Goal: Information Seeking & Learning: Learn about a topic

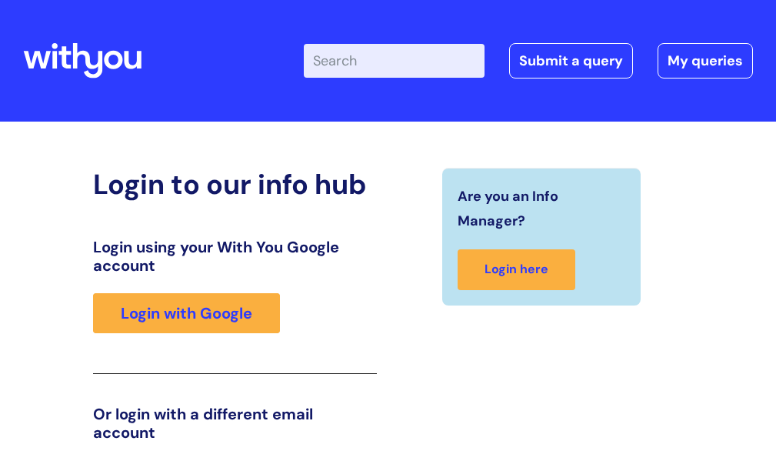
scroll to position [23, 0]
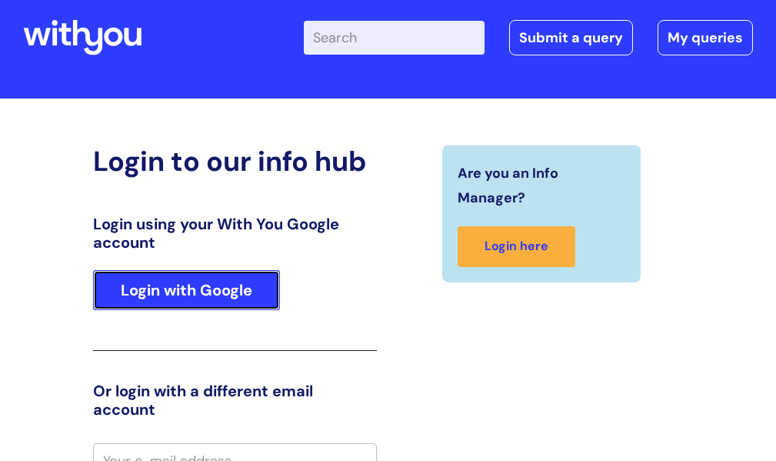
click at [194, 297] on link "Login with Google" at bounding box center [186, 290] width 187 height 40
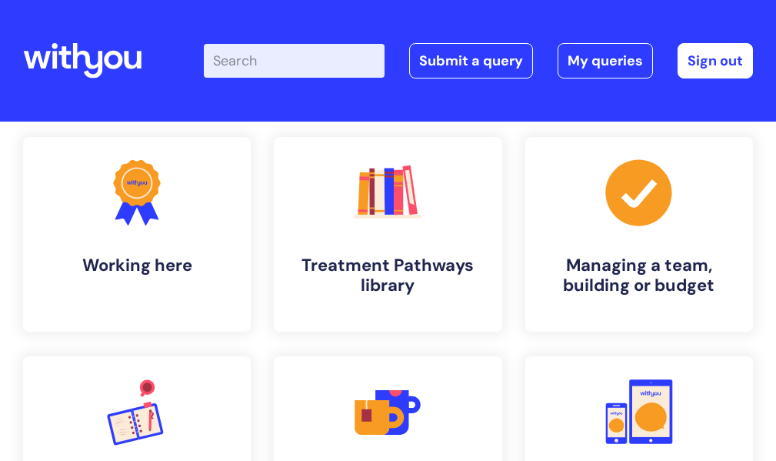
click at [295, 60] on input "Enter your search term here..." at bounding box center [294, 61] width 181 height 34
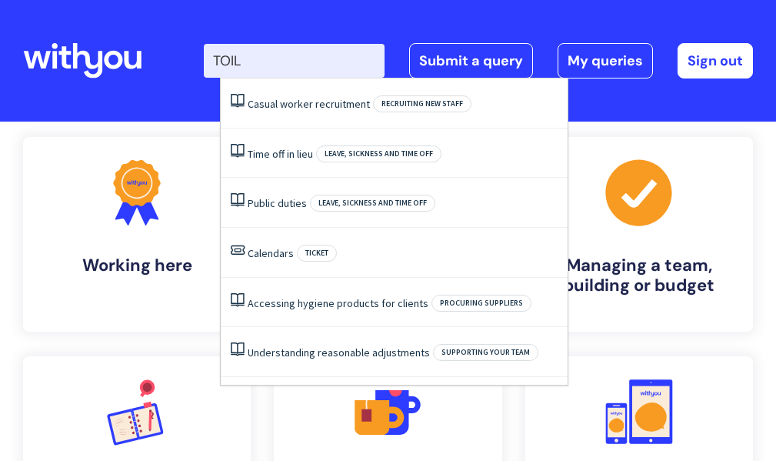
type input "TOIL"
click button "Search" at bounding box center [0, 0] width 0 height 0
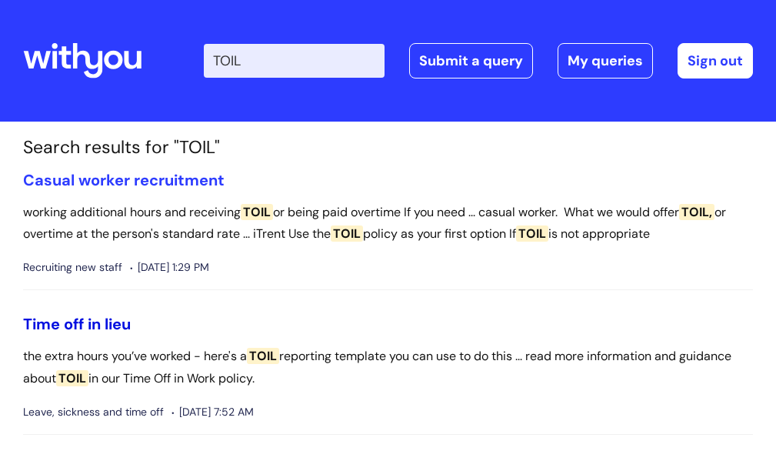
click at [104, 329] on link "Time off in lieu" at bounding box center [77, 324] width 108 height 20
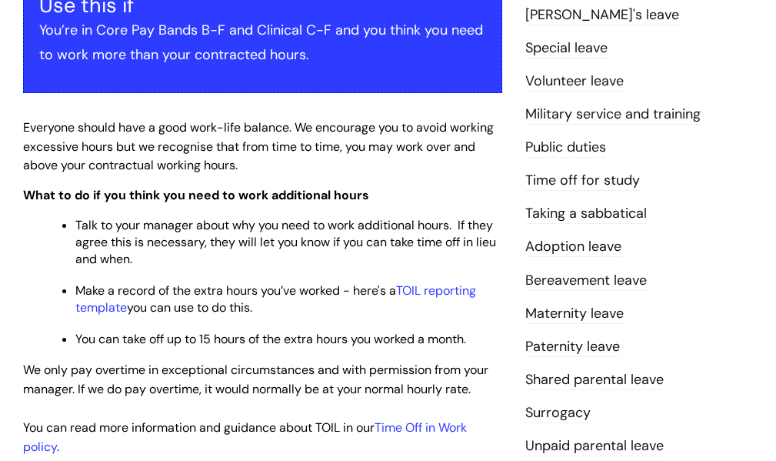
scroll to position [332, 0]
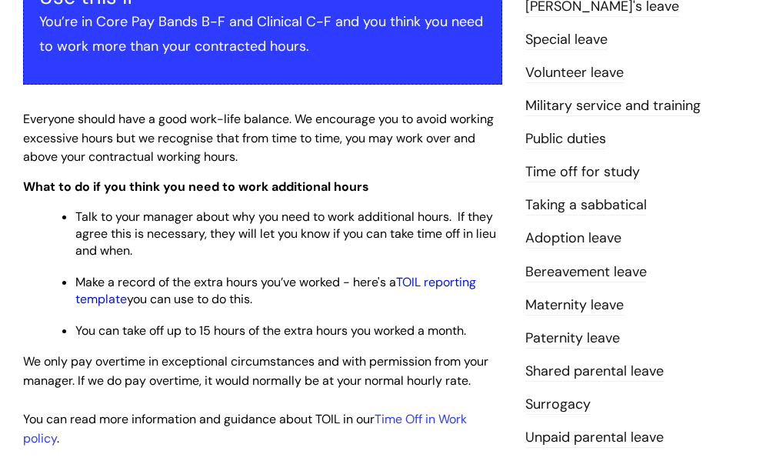
click at [439, 279] on link "TOIL reporting template" at bounding box center [275, 290] width 401 height 33
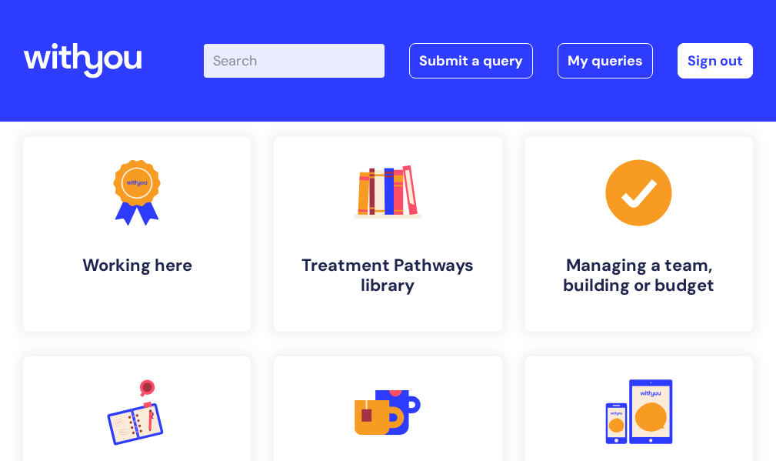
click at [310, 63] on input "Enter your search term here..." at bounding box center [294, 61] width 181 height 34
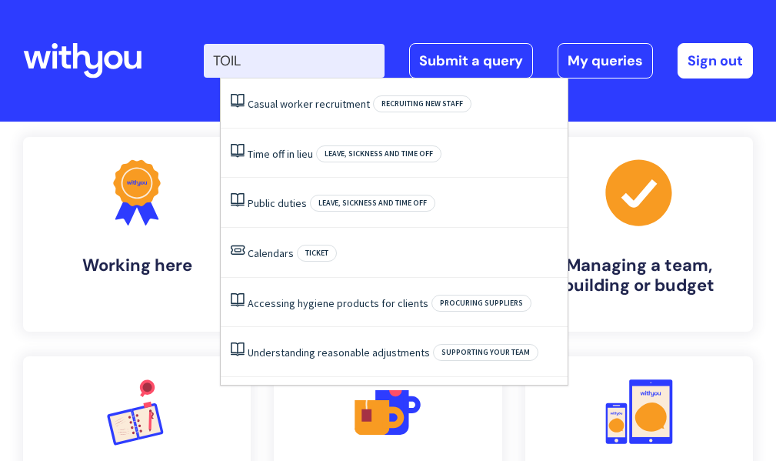
type input "TOIL"
click button "Search" at bounding box center [0, 0] width 0 height 0
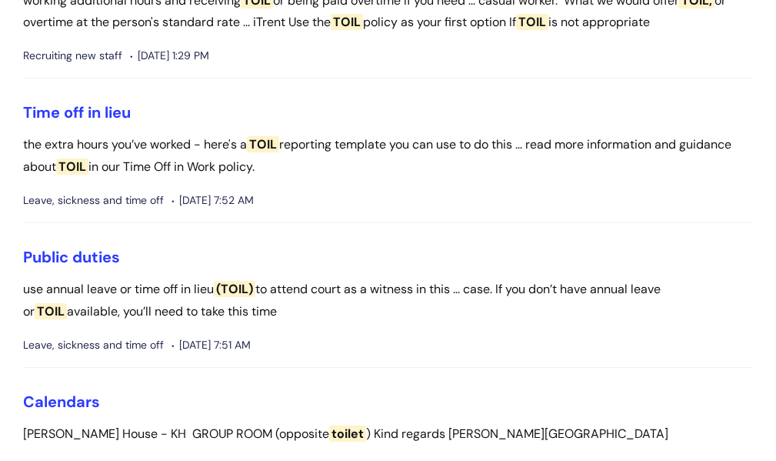
scroll to position [214, 0]
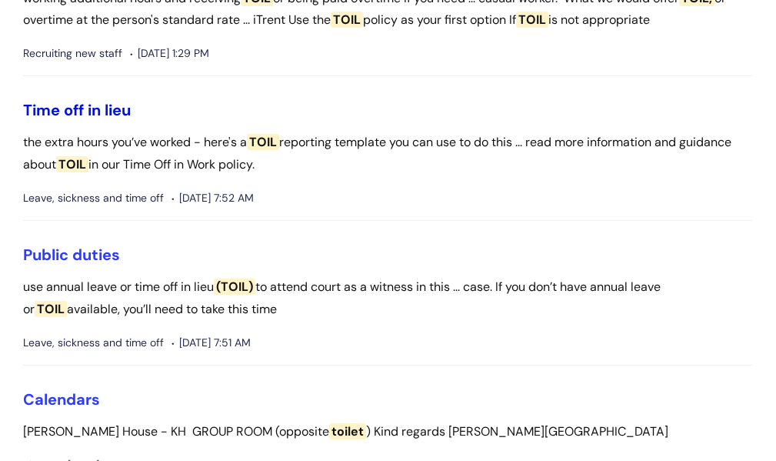
click at [115, 108] on link "Time off in lieu" at bounding box center [77, 110] width 108 height 20
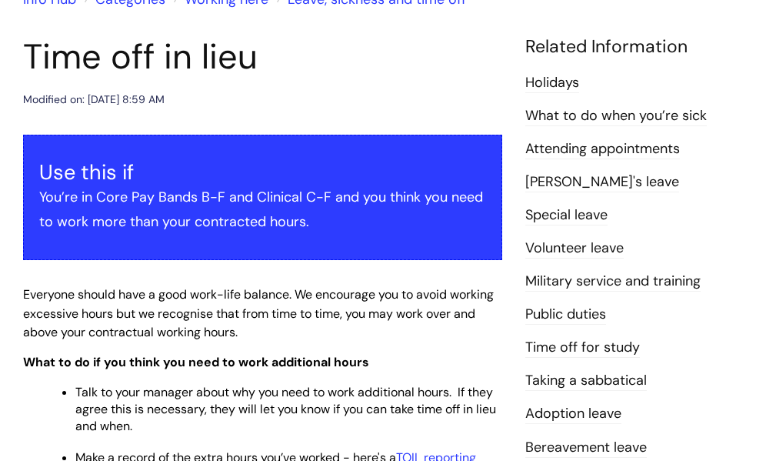
scroll to position [135, 0]
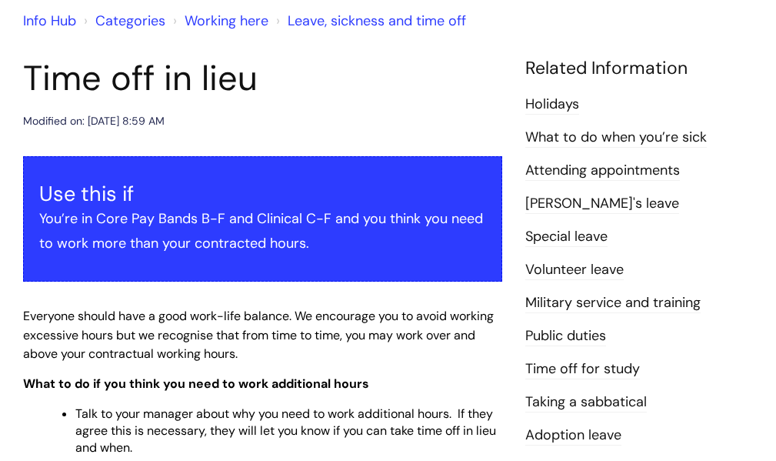
click at [545, 105] on link "Holidays" at bounding box center [553, 105] width 54 height 20
